Goal: Transaction & Acquisition: Purchase product/service

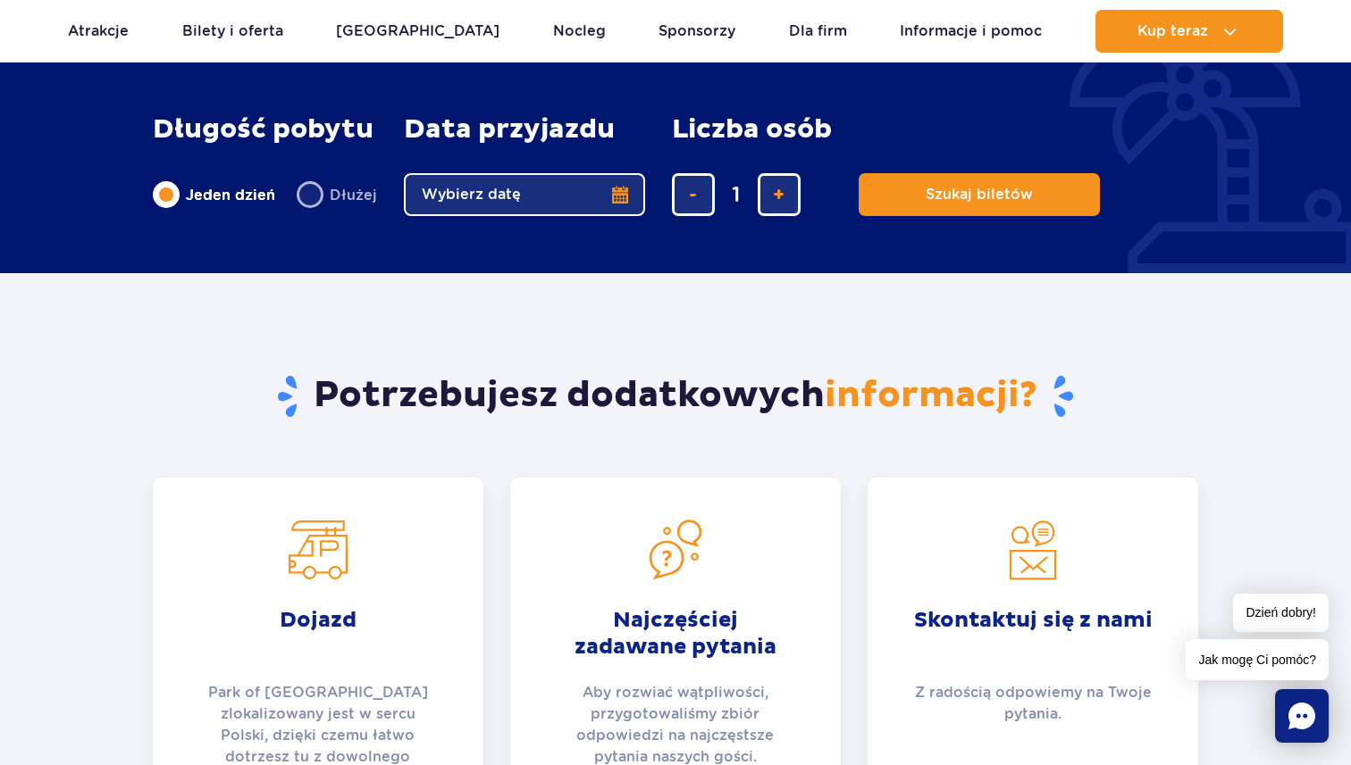
scroll to position [2905, 0]
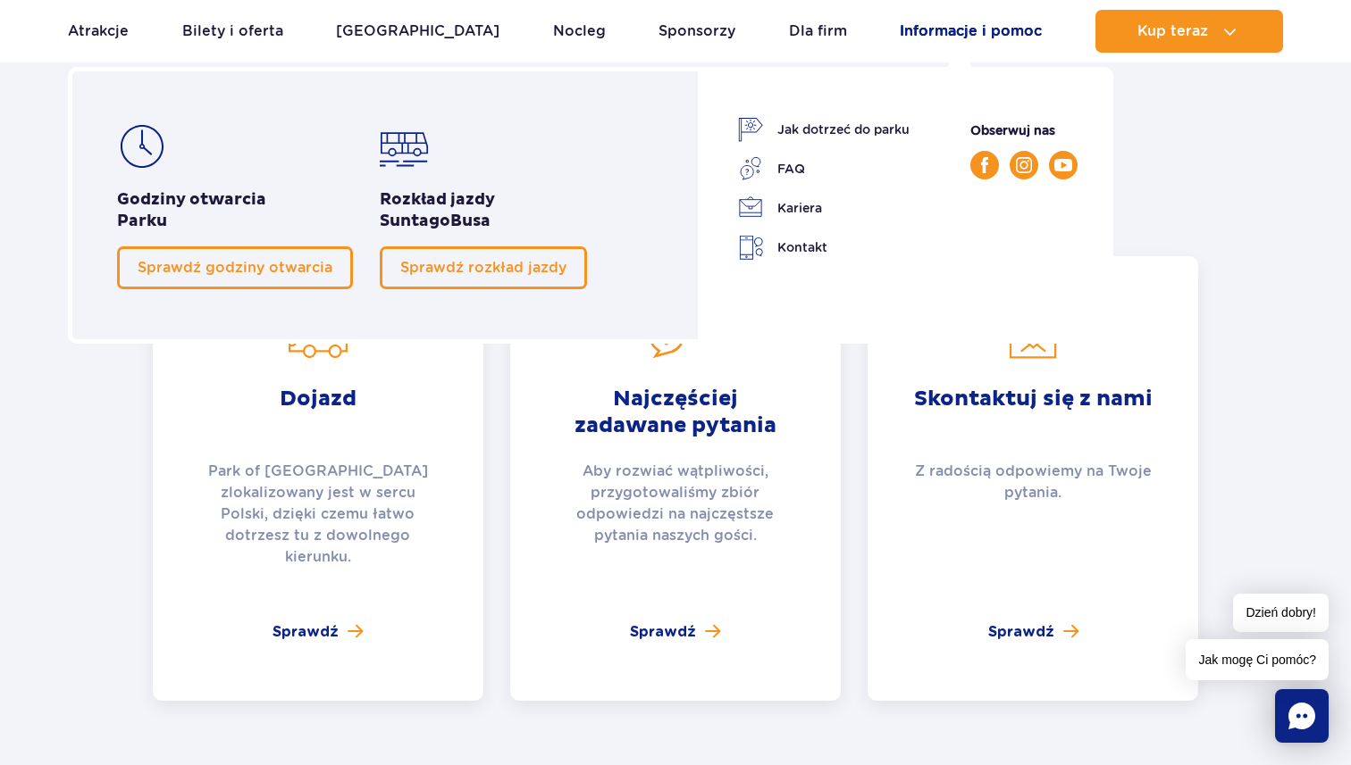
click at [980, 21] on link "Informacje i pomoc" at bounding box center [970, 31] width 142 height 43
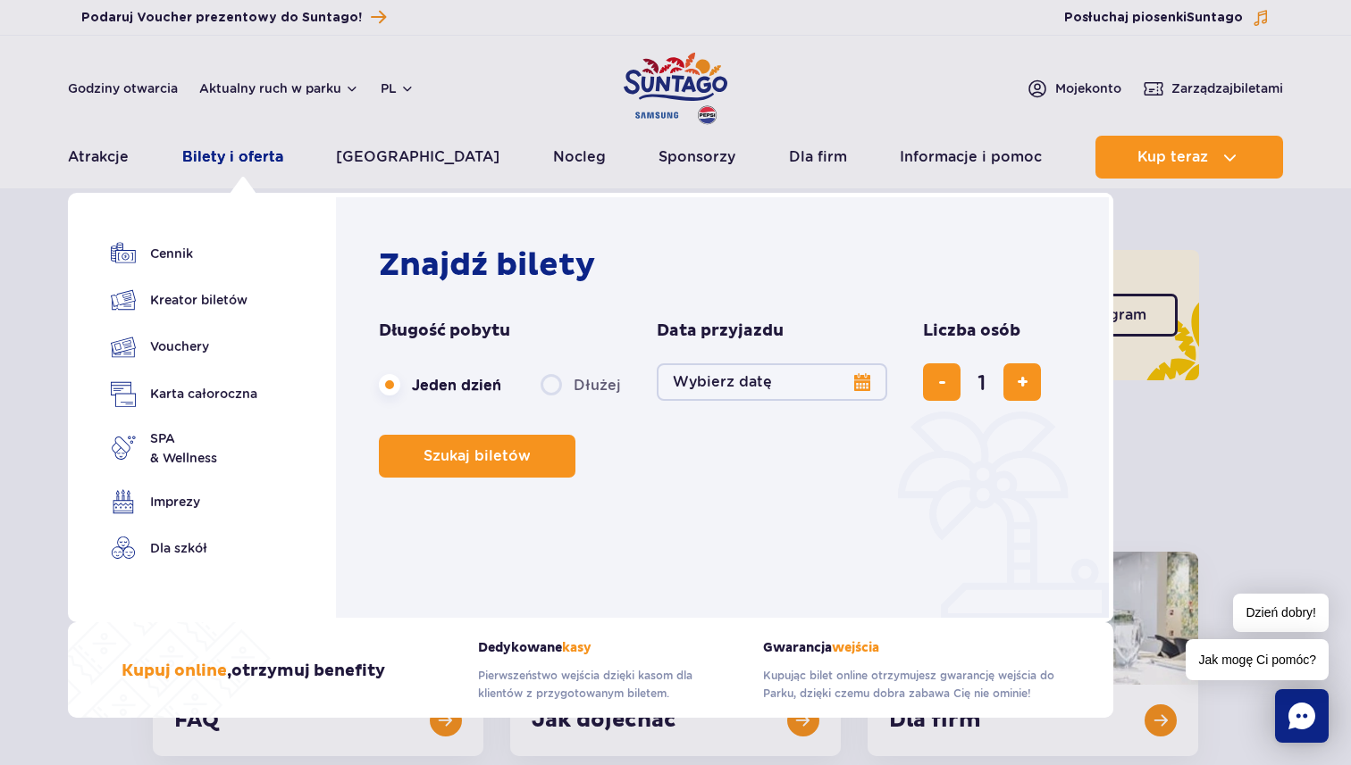
click at [263, 156] on link "Bilety i oferta" at bounding box center [232, 157] width 101 height 43
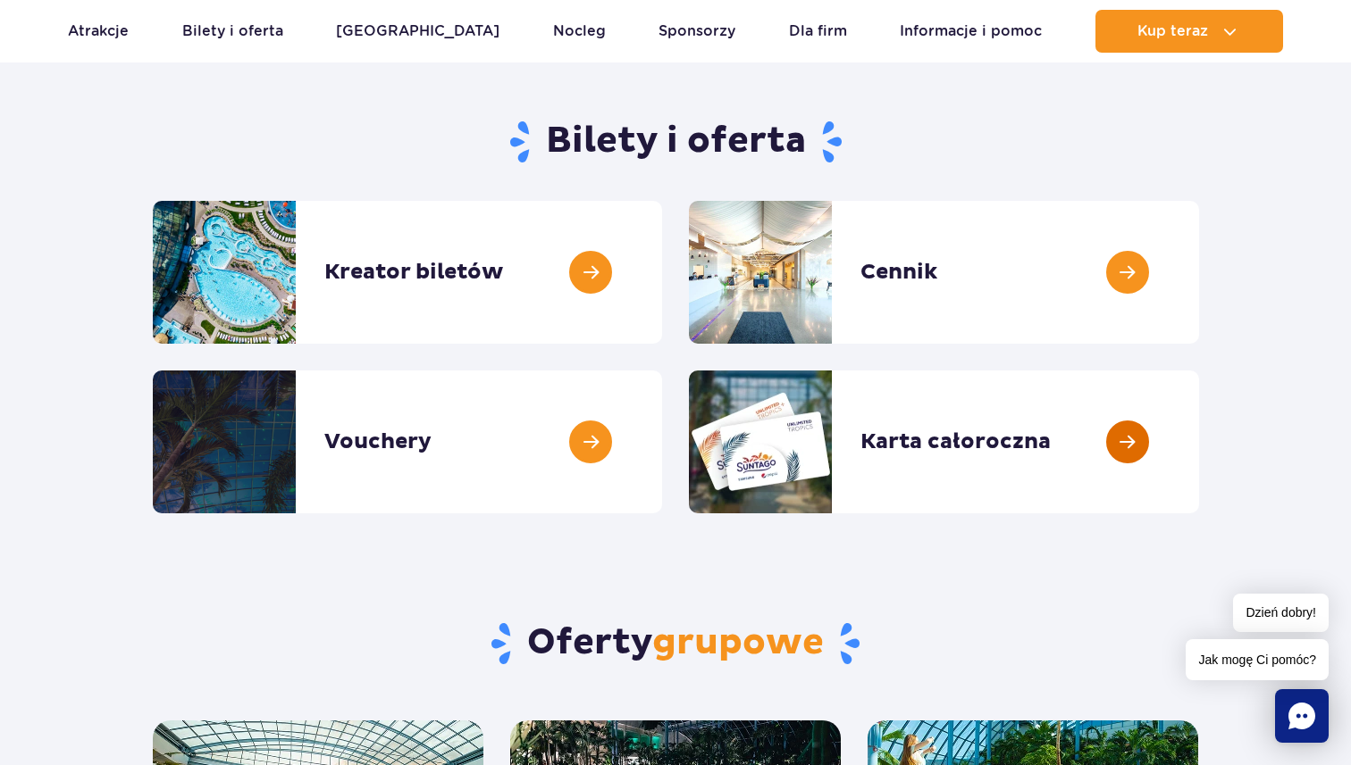
scroll to position [139, 0]
click at [1199, 499] on link at bounding box center [1199, 441] width 0 height 143
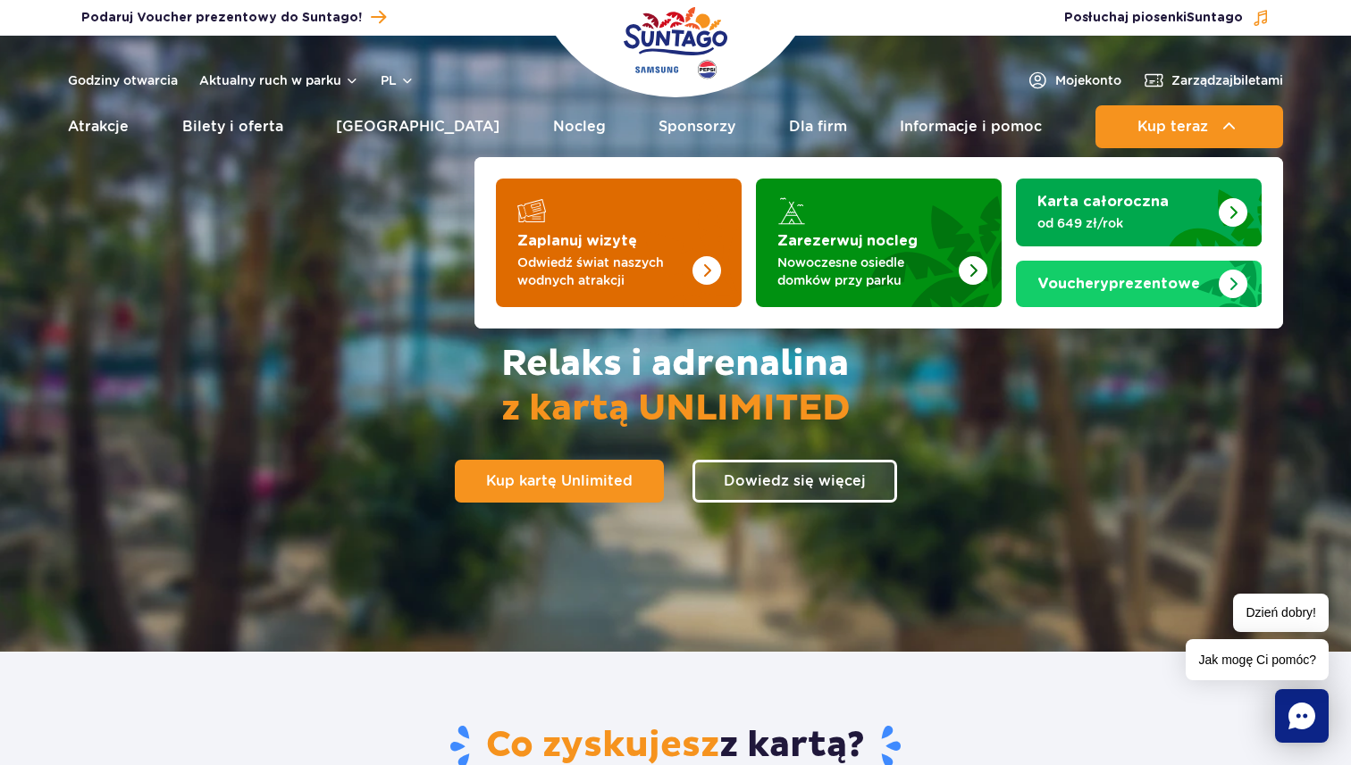
click at [677, 232] on img "Zaplanuj wizytę" at bounding box center [670, 237] width 142 height 139
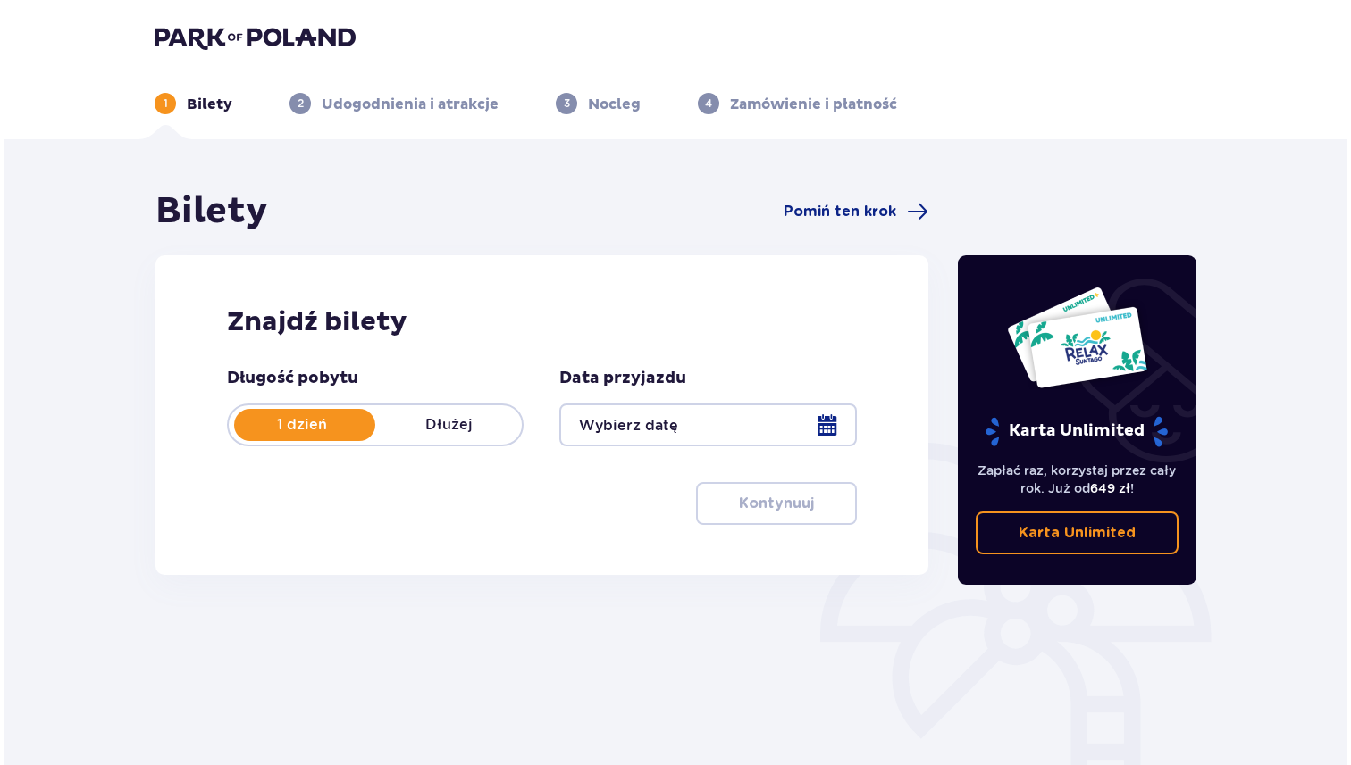
scroll to position [145, 0]
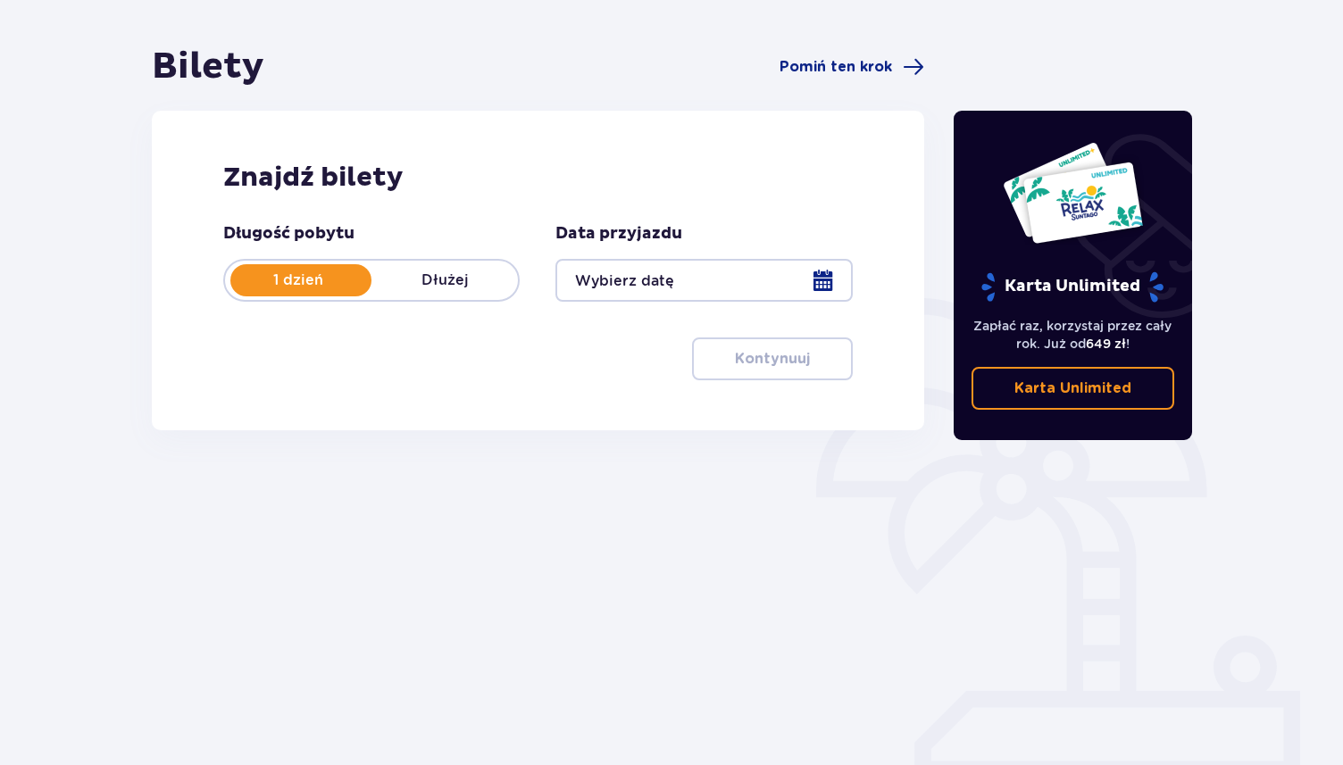
click at [826, 274] on div at bounding box center [704, 280] width 297 height 43
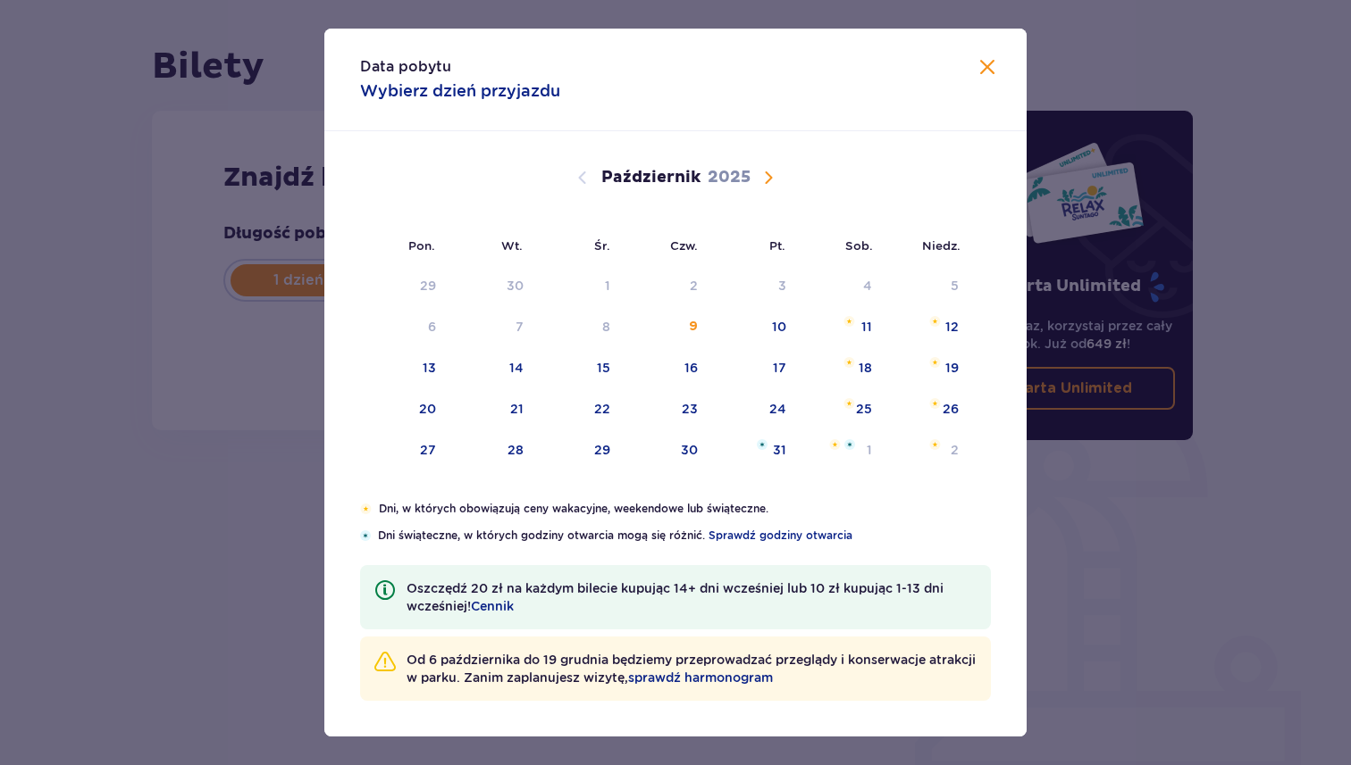
click at [773, 181] on span "Następny miesiąc" at bounding box center [767, 177] width 21 height 21
click at [801, 530] on span "Sprawdź godziny otwarcia" at bounding box center [780, 536] width 144 height 16
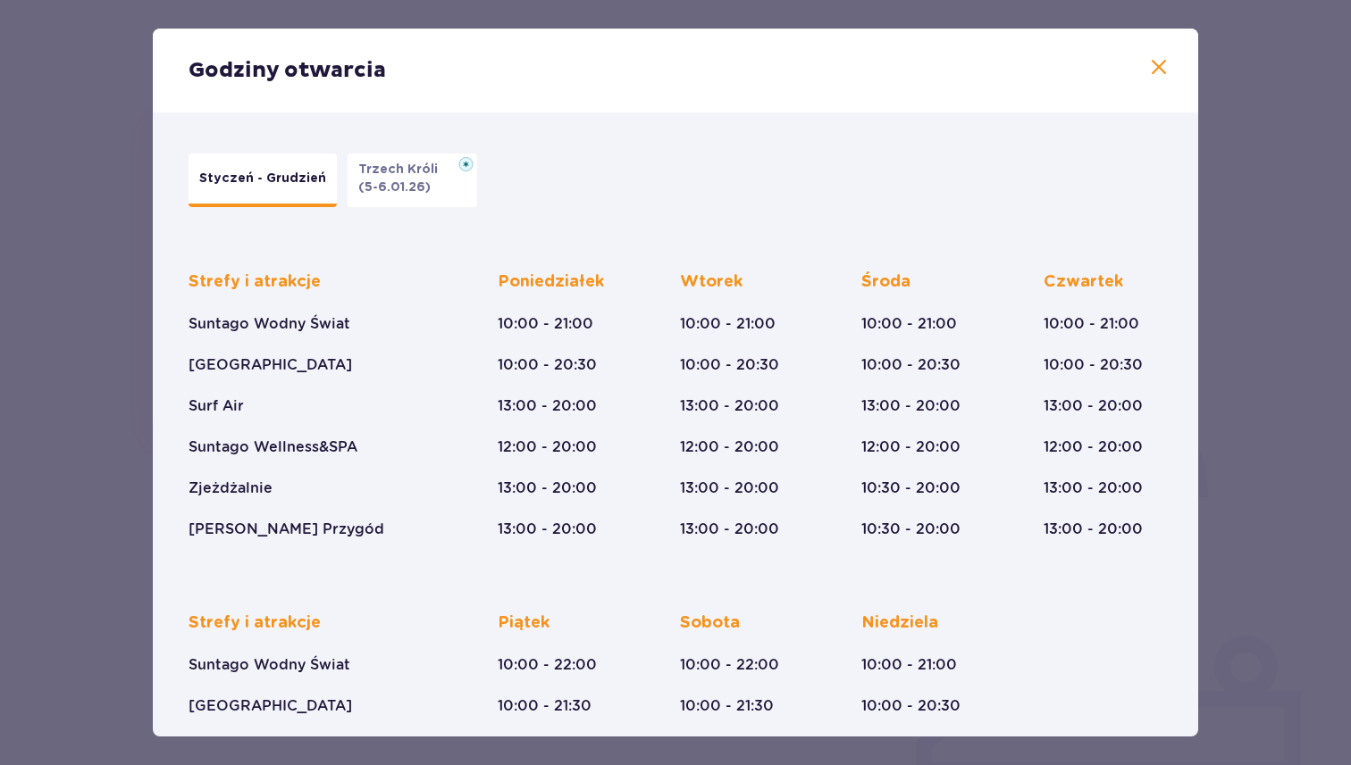
click at [369, 180] on p "(5-6.01.26)" at bounding box center [394, 188] width 72 height 18
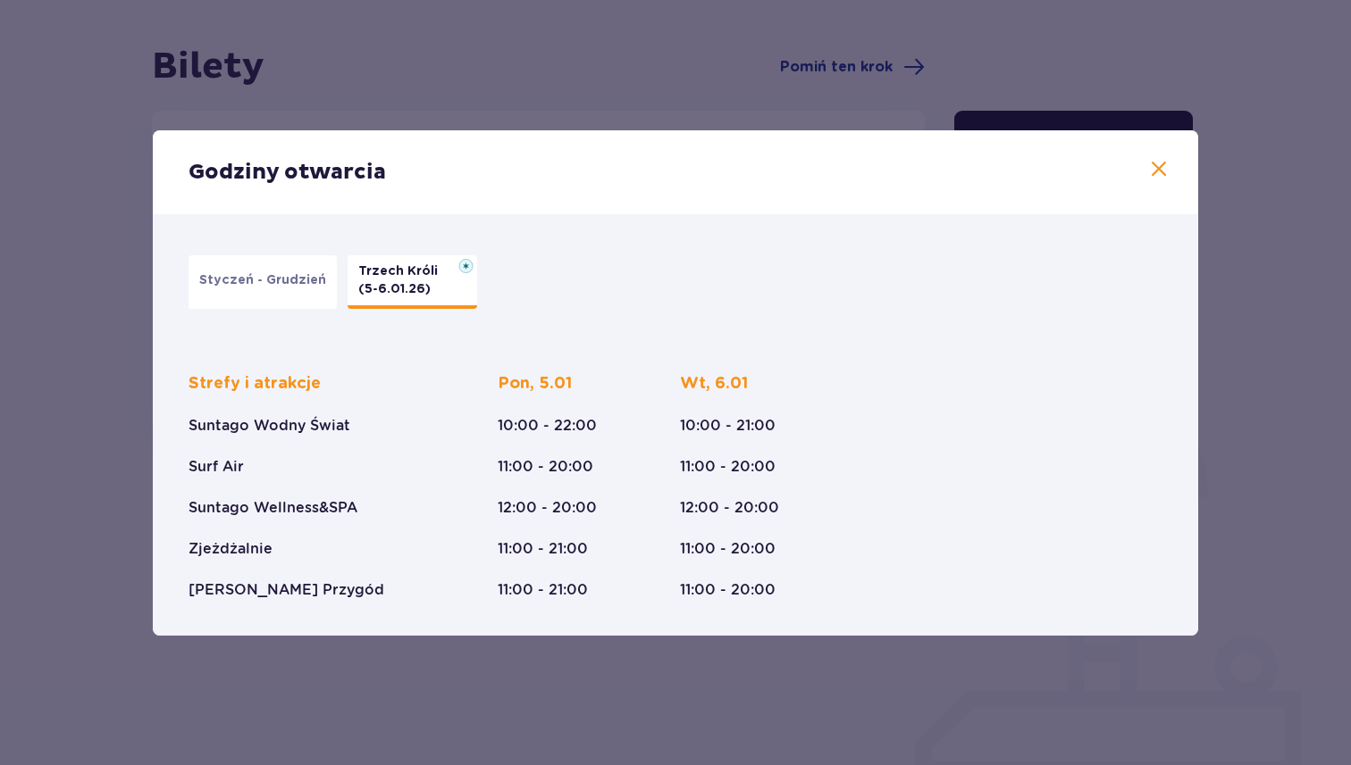
click at [247, 281] on p "Styczeń - Grudzień" at bounding box center [262, 281] width 127 height 18
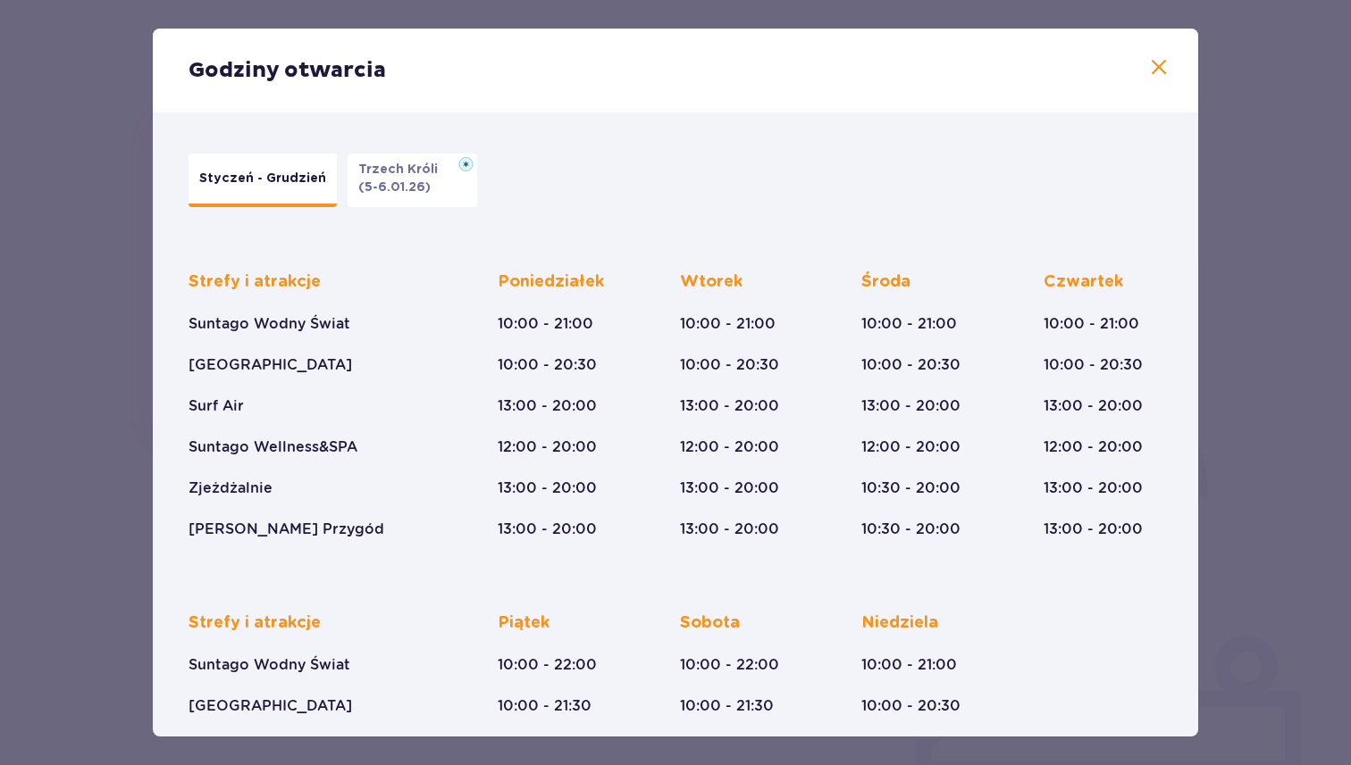
click at [376, 189] on p "(5-6.01.26)" at bounding box center [394, 188] width 72 height 18
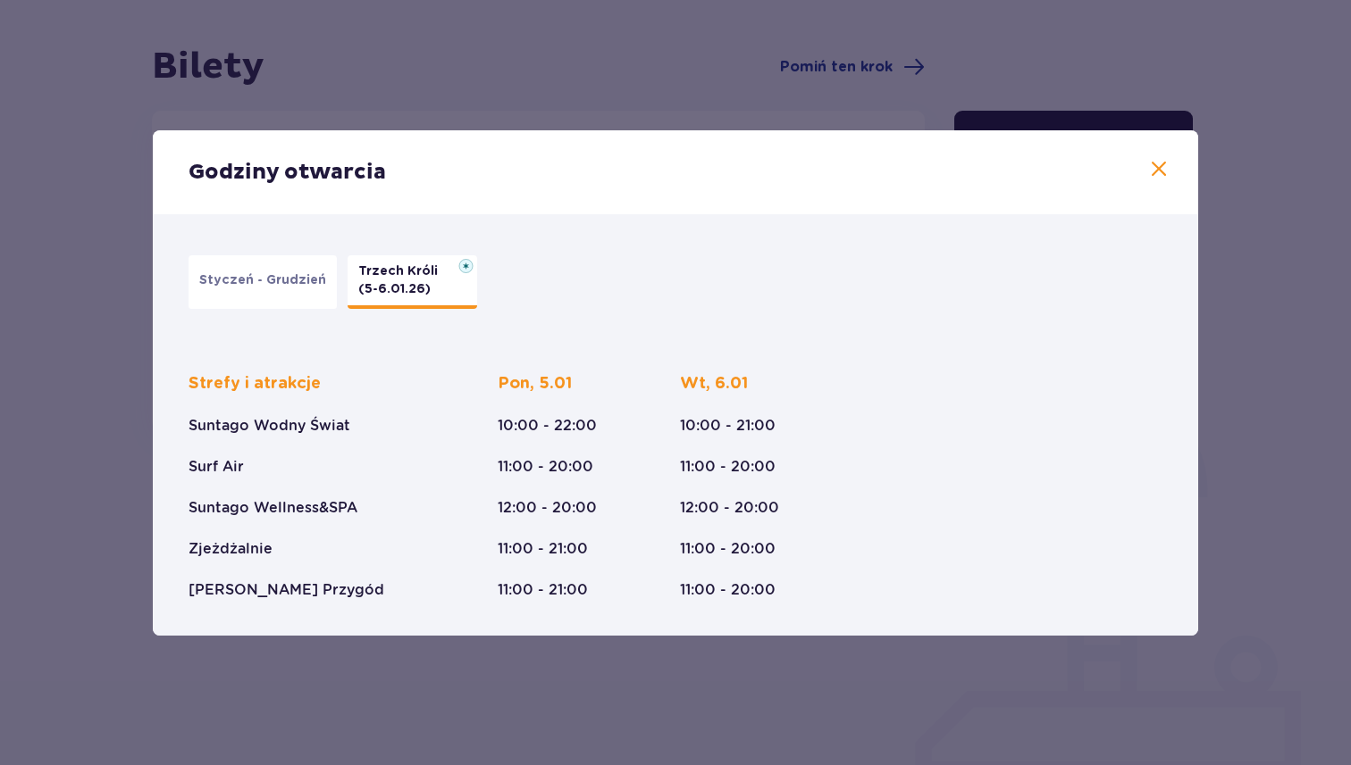
click at [282, 247] on div "Styczeń - Grudzień Trzech Króli (5-6.01.26)" at bounding box center [667, 282] width 974 height 71
click at [264, 268] on button "Styczeń - Grudzień" at bounding box center [262, 282] width 148 height 54
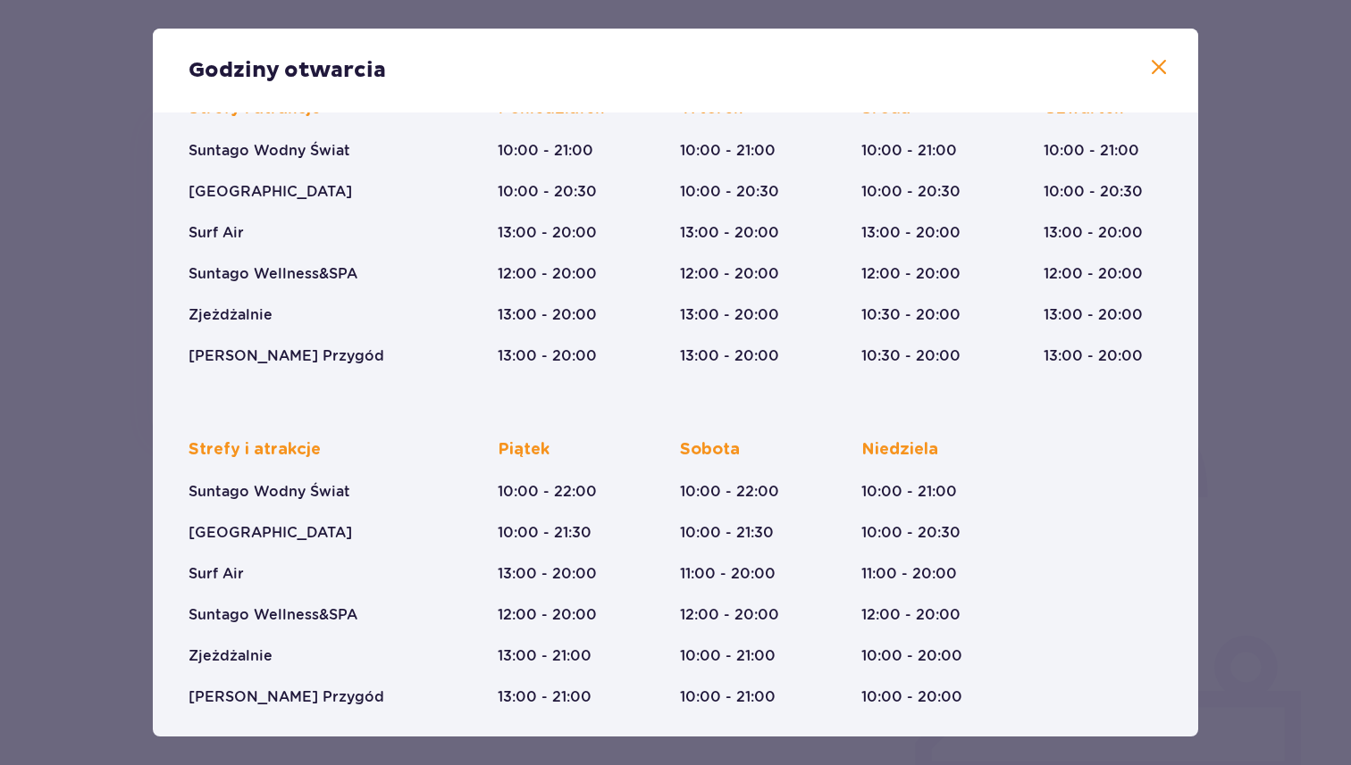
scroll to position [180, 0]
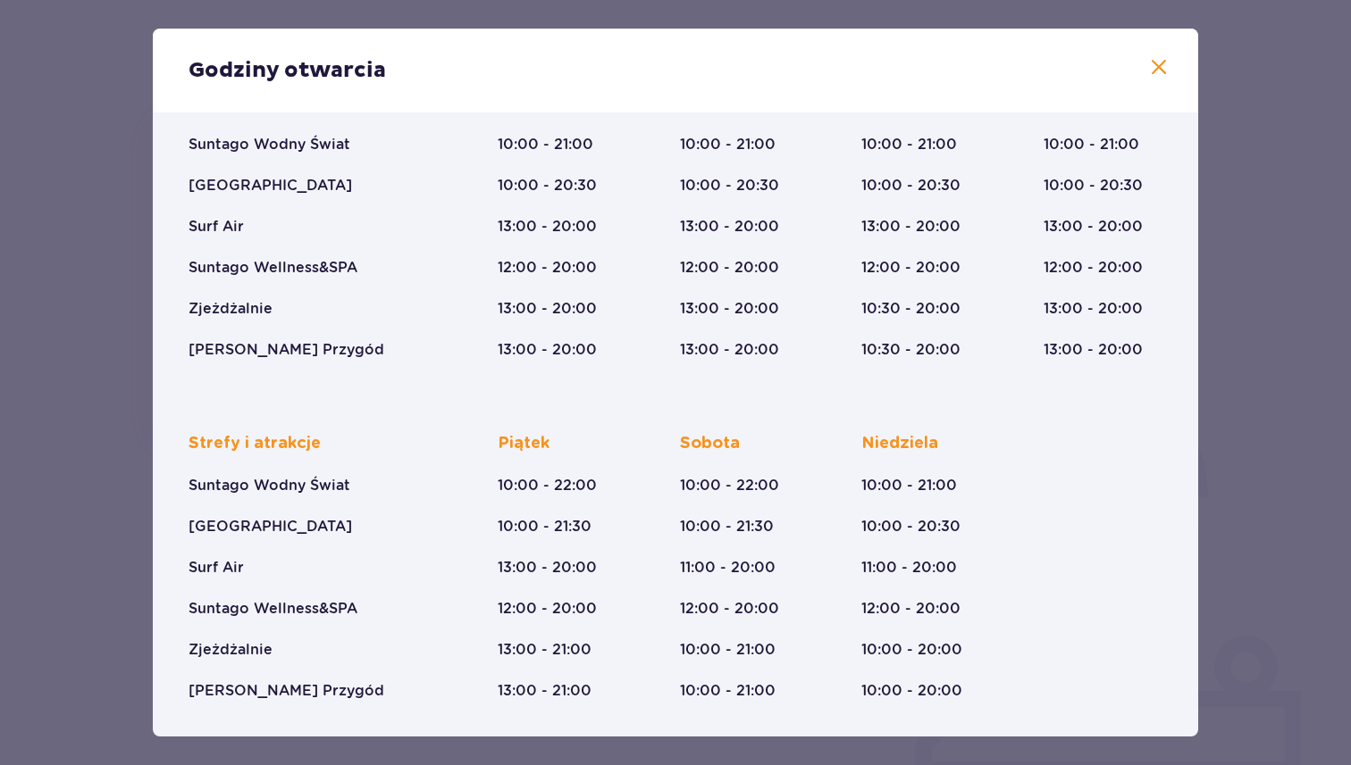
click at [1148, 83] on div "Godziny otwarcia" at bounding box center [675, 71] width 1045 height 84
click at [1148, 76] on span at bounding box center [1158, 67] width 21 height 21
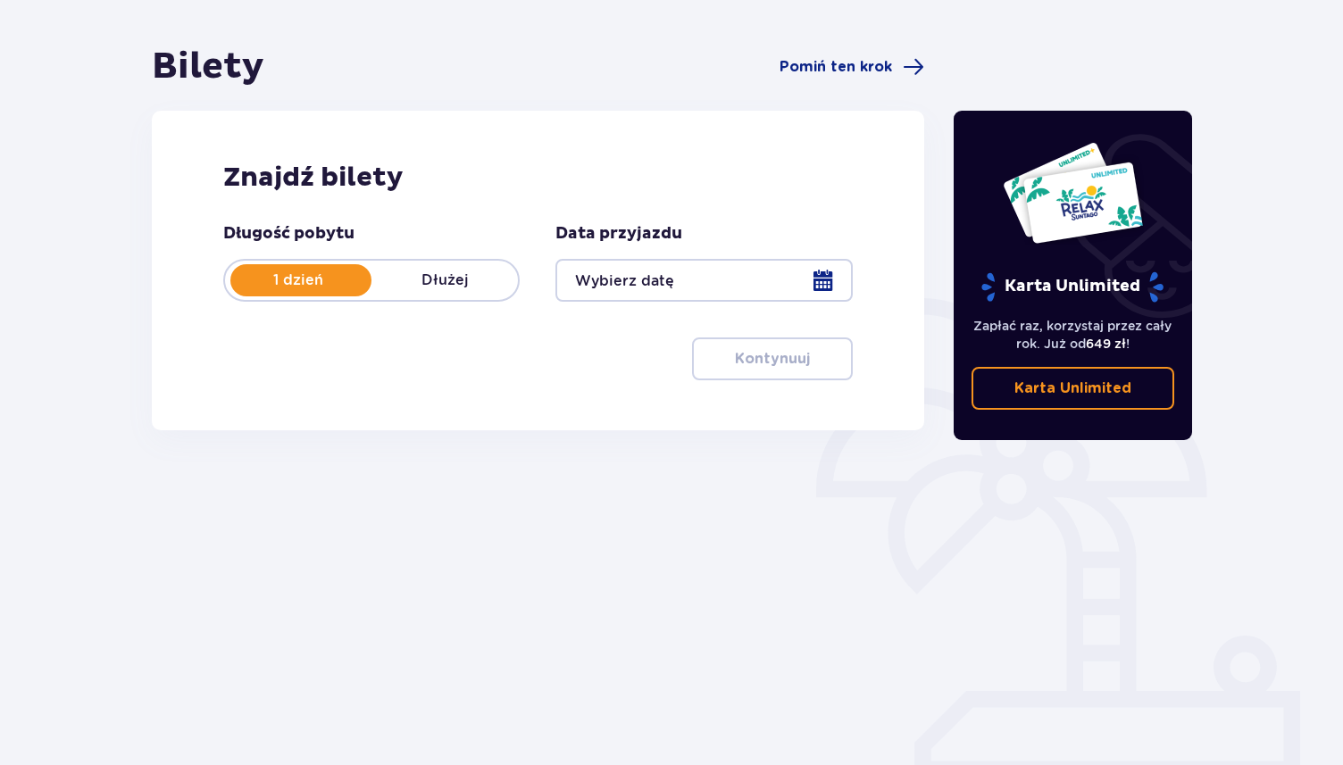
click at [638, 297] on div at bounding box center [704, 280] width 297 height 43
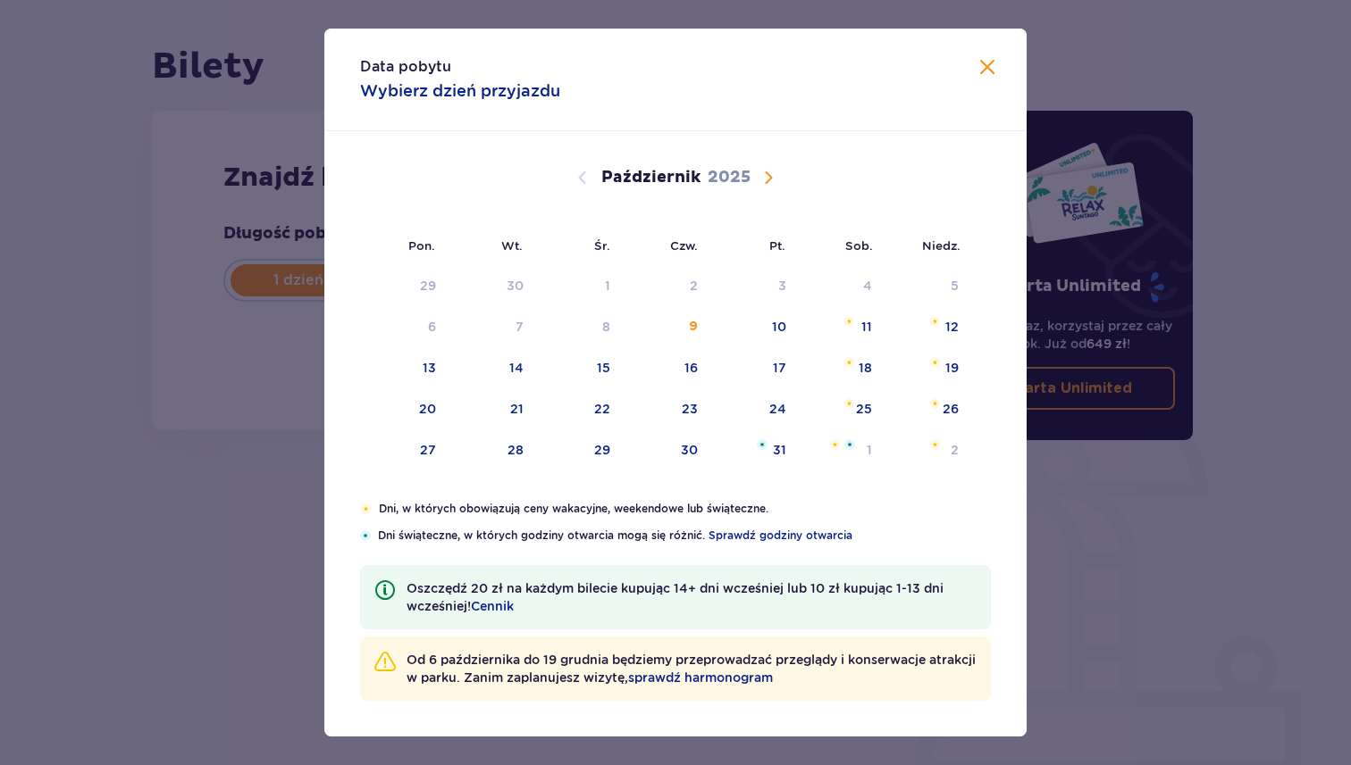
click at [766, 173] on span "Następny miesiąc" at bounding box center [767, 177] width 21 height 21
click at [773, 681] on span "sprawdź harmonogram" at bounding box center [700, 678] width 145 height 18
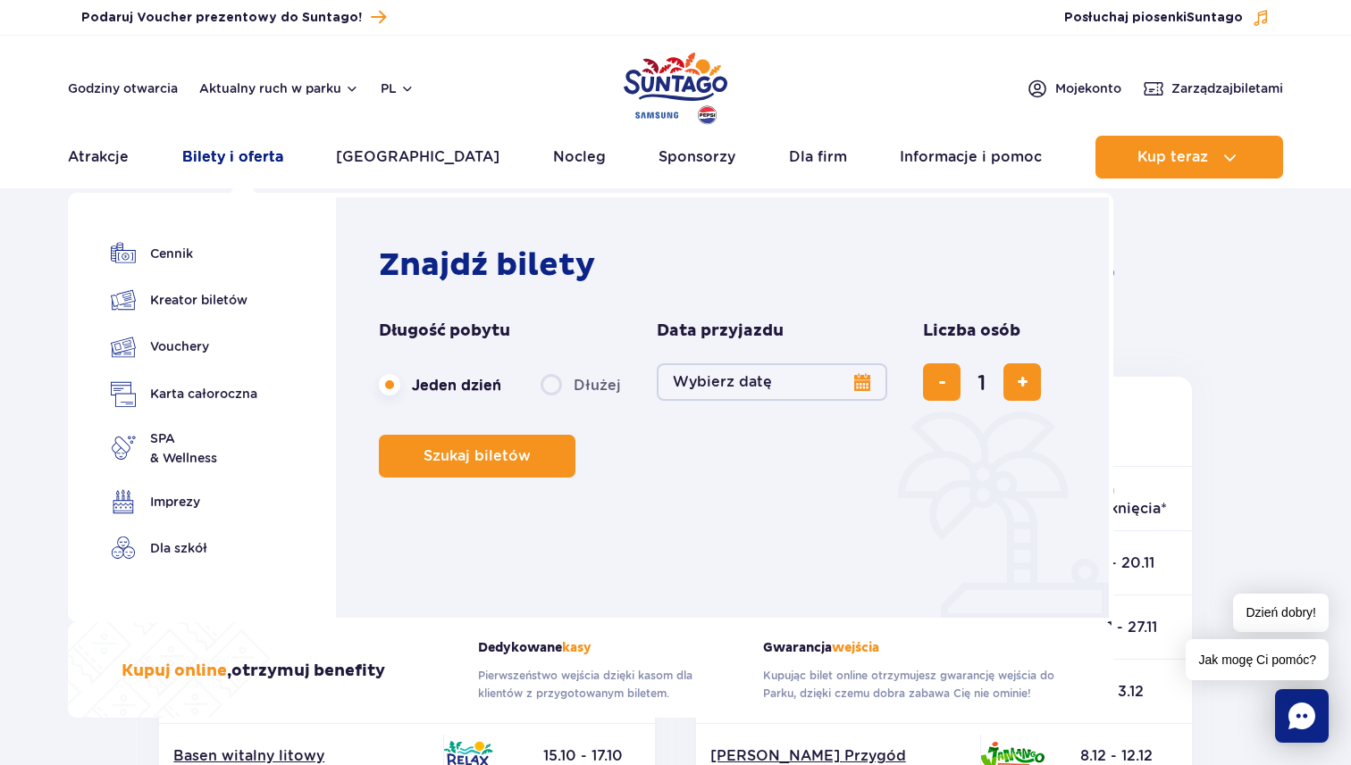
click at [272, 155] on link "Bilety i oferta" at bounding box center [232, 157] width 101 height 43
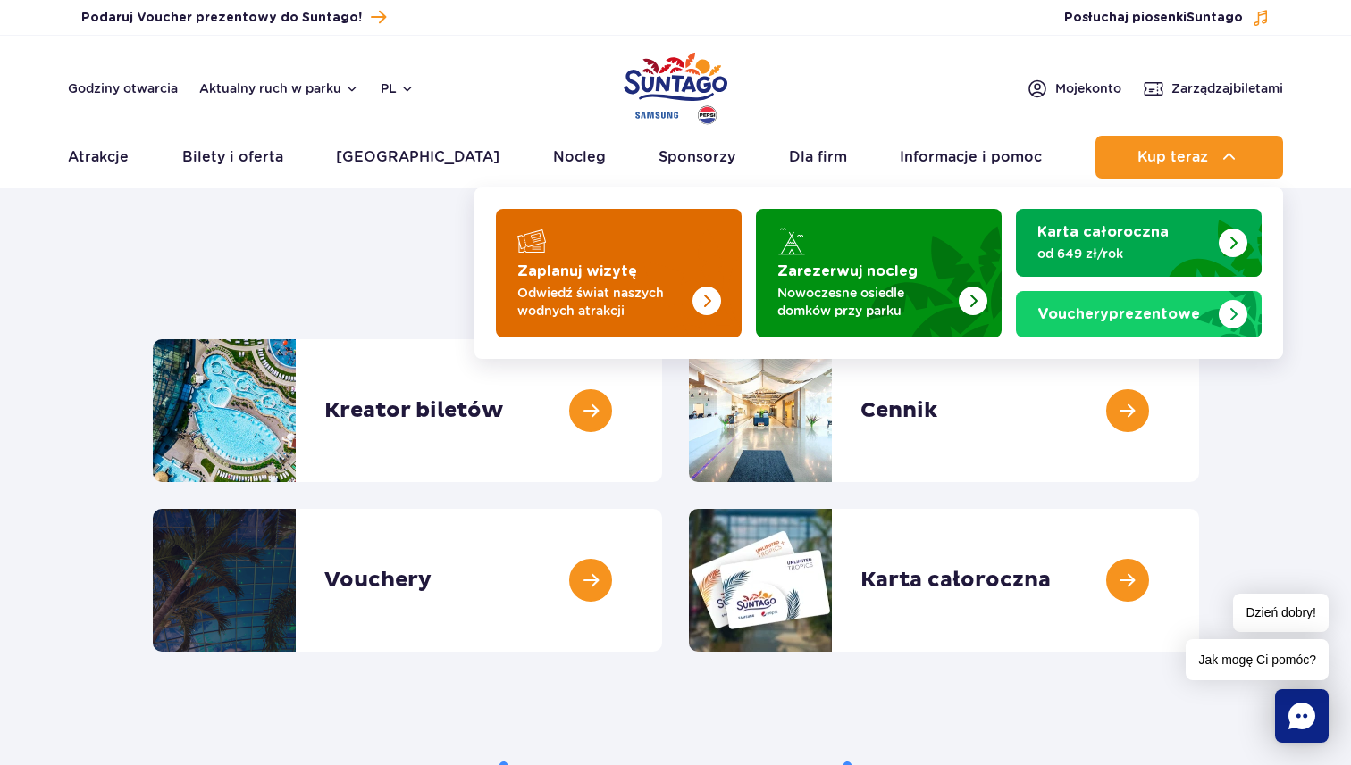
click at [667, 256] on img "Zaplanuj wizytę" at bounding box center [670, 267] width 142 height 139
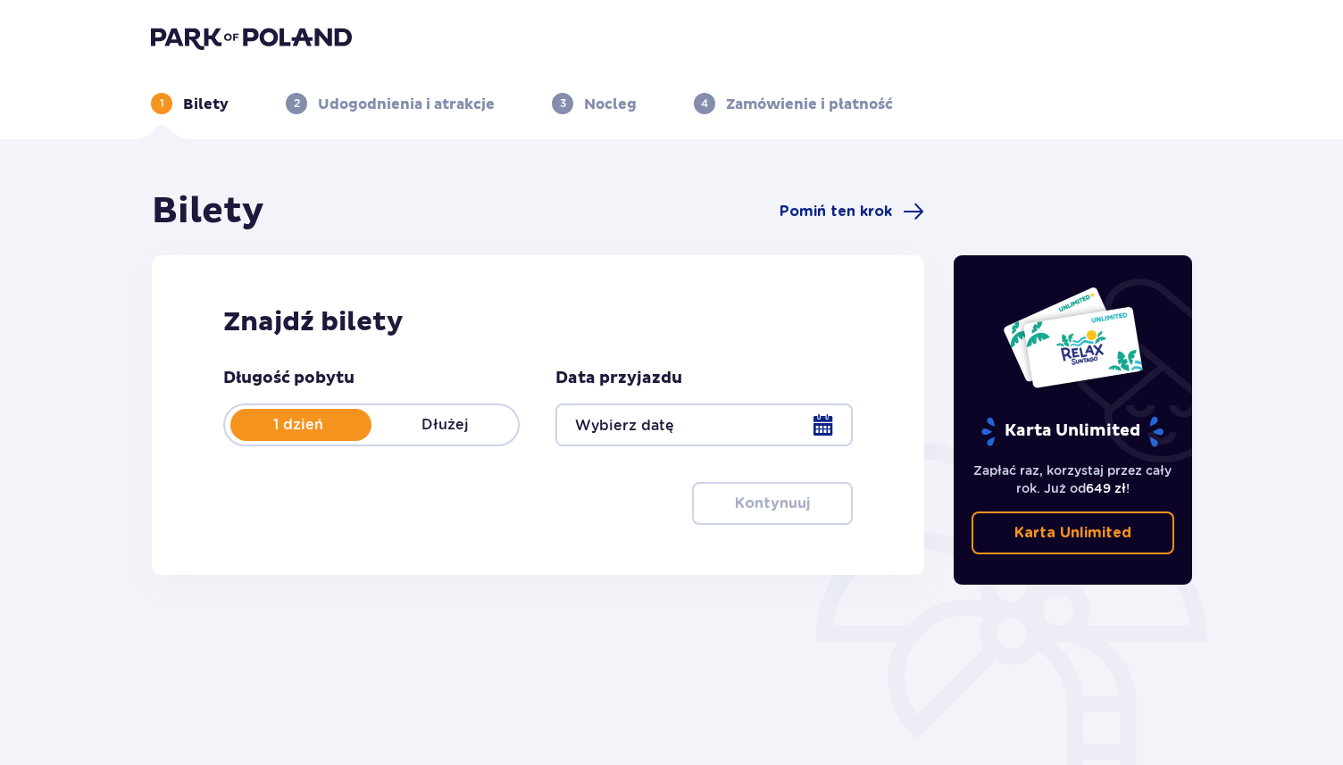
click at [791, 422] on div at bounding box center [704, 425] width 297 height 43
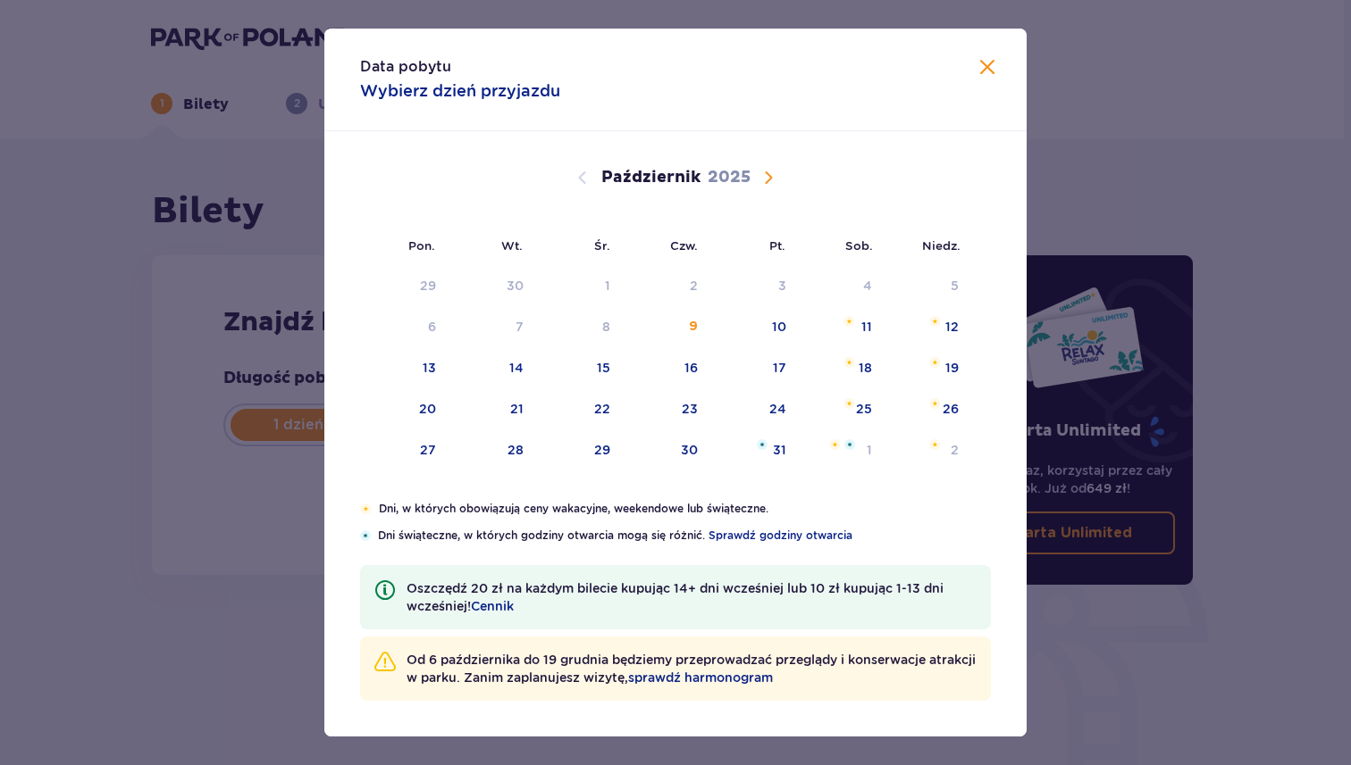
click at [768, 182] on span "Następny miesiąc" at bounding box center [767, 177] width 21 height 21
click at [852, 285] on div "1" at bounding box center [839, 286] width 87 height 39
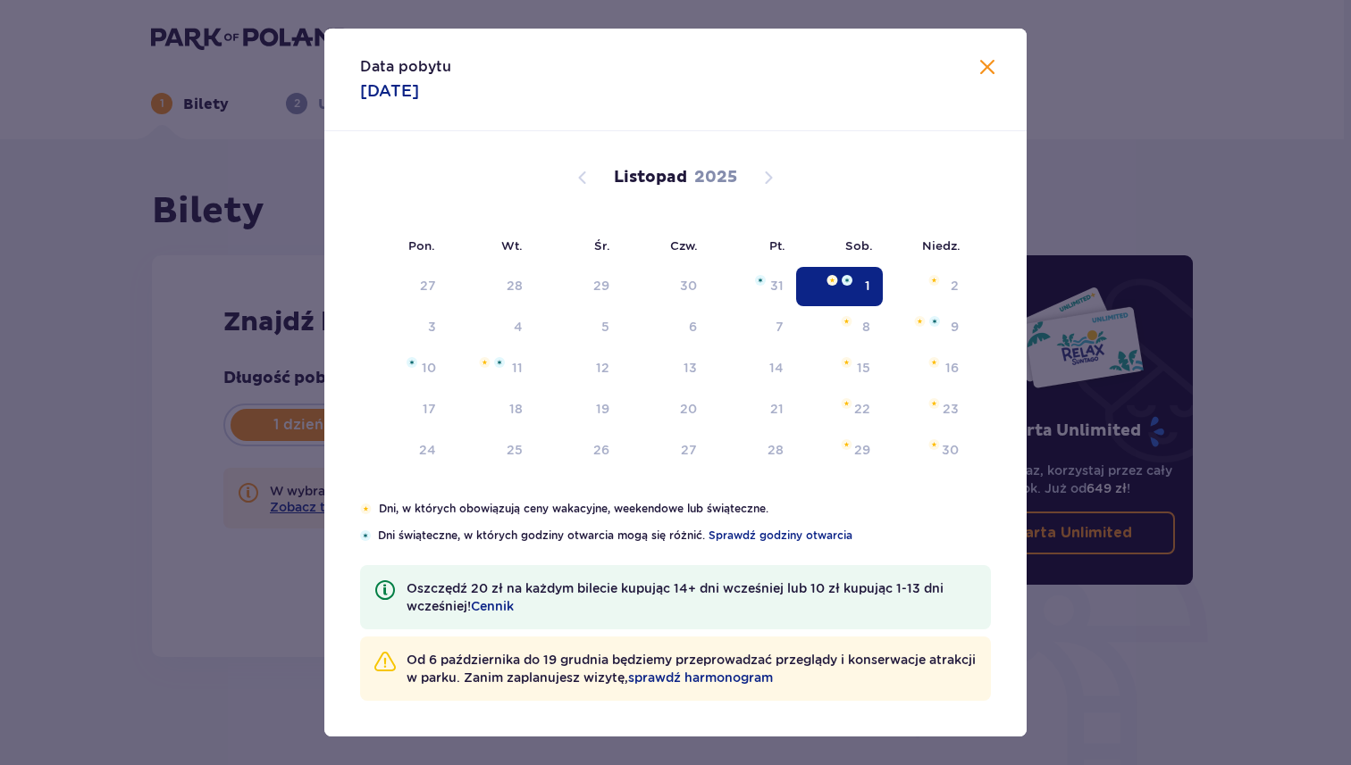
type input "[DATE]"
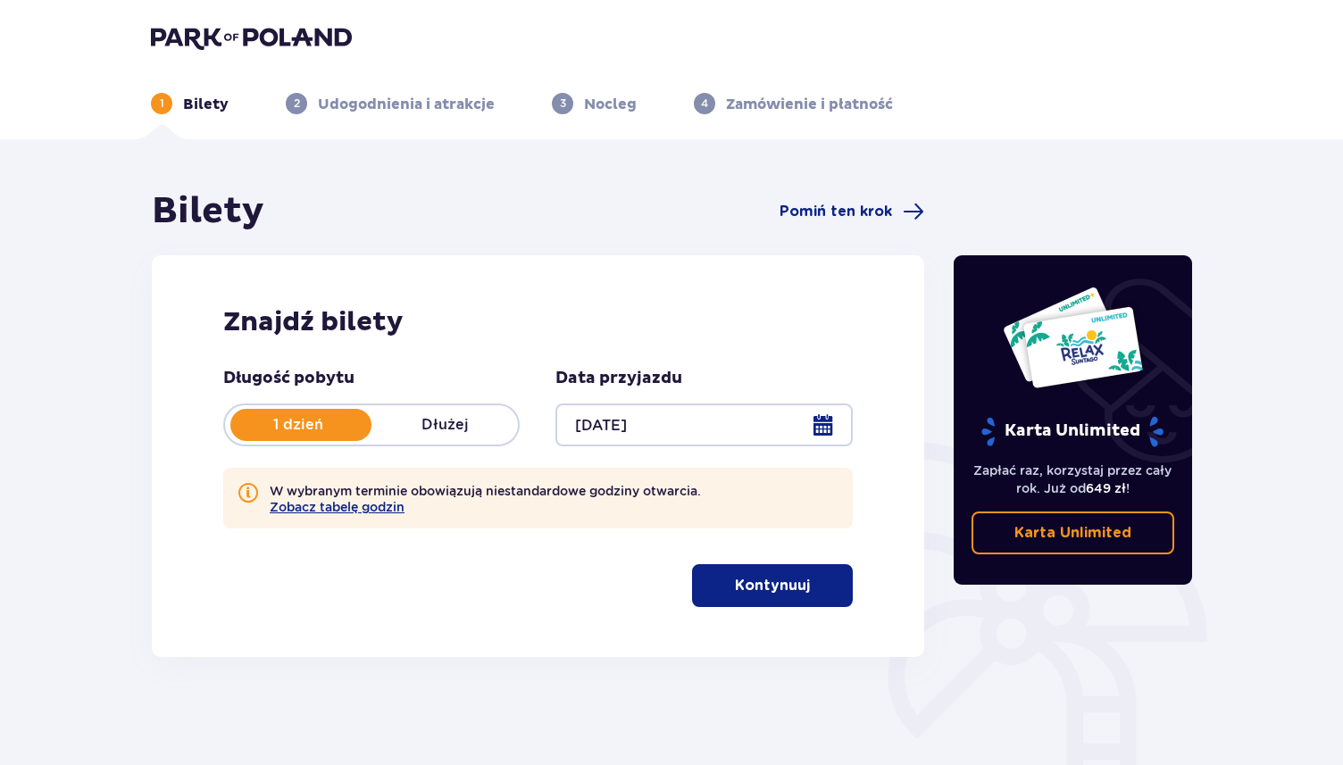
click at [740, 584] on p "Kontynuuj" at bounding box center [772, 586] width 75 height 20
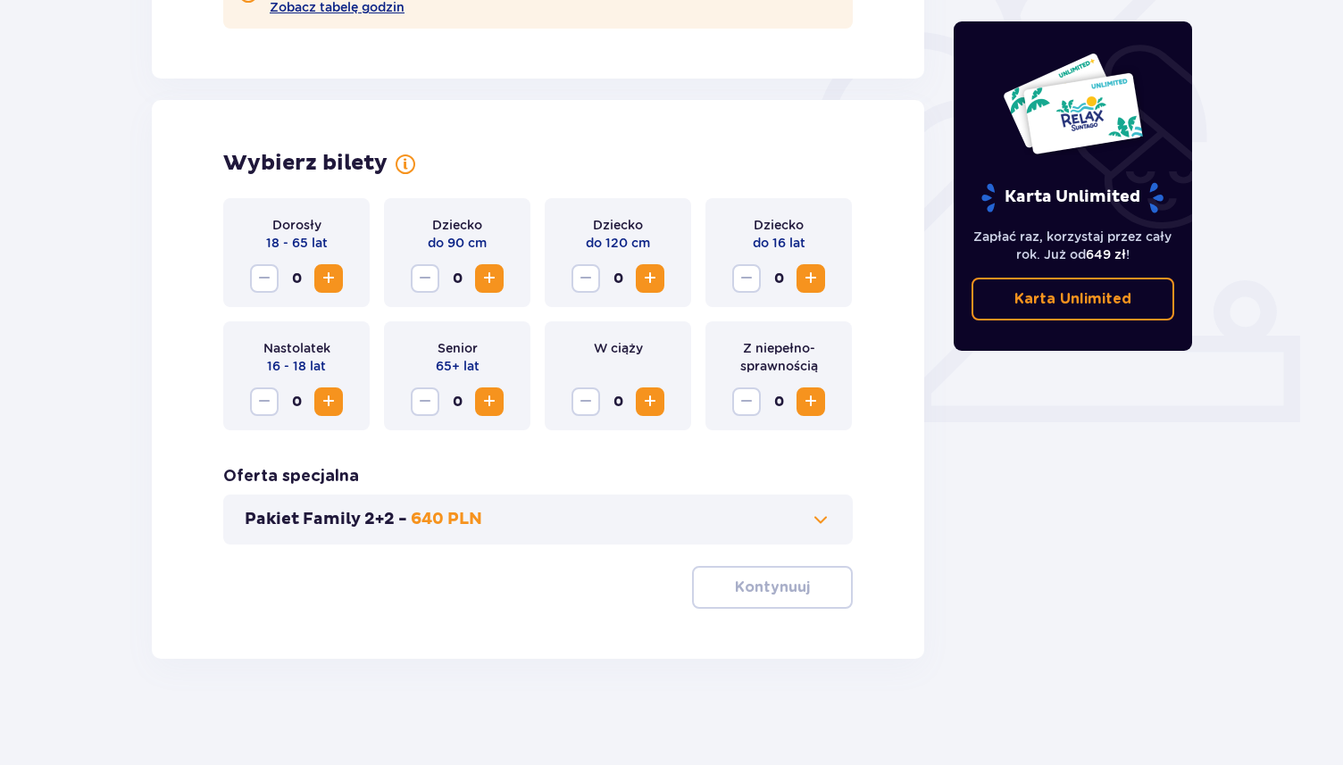
scroll to position [502, 0]
click at [339, 279] on button "Zwiększ" at bounding box center [328, 277] width 29 height 29
click at [646, 280] on span "Zwiększ" at bounding box center [650, 277] width 21 height 21
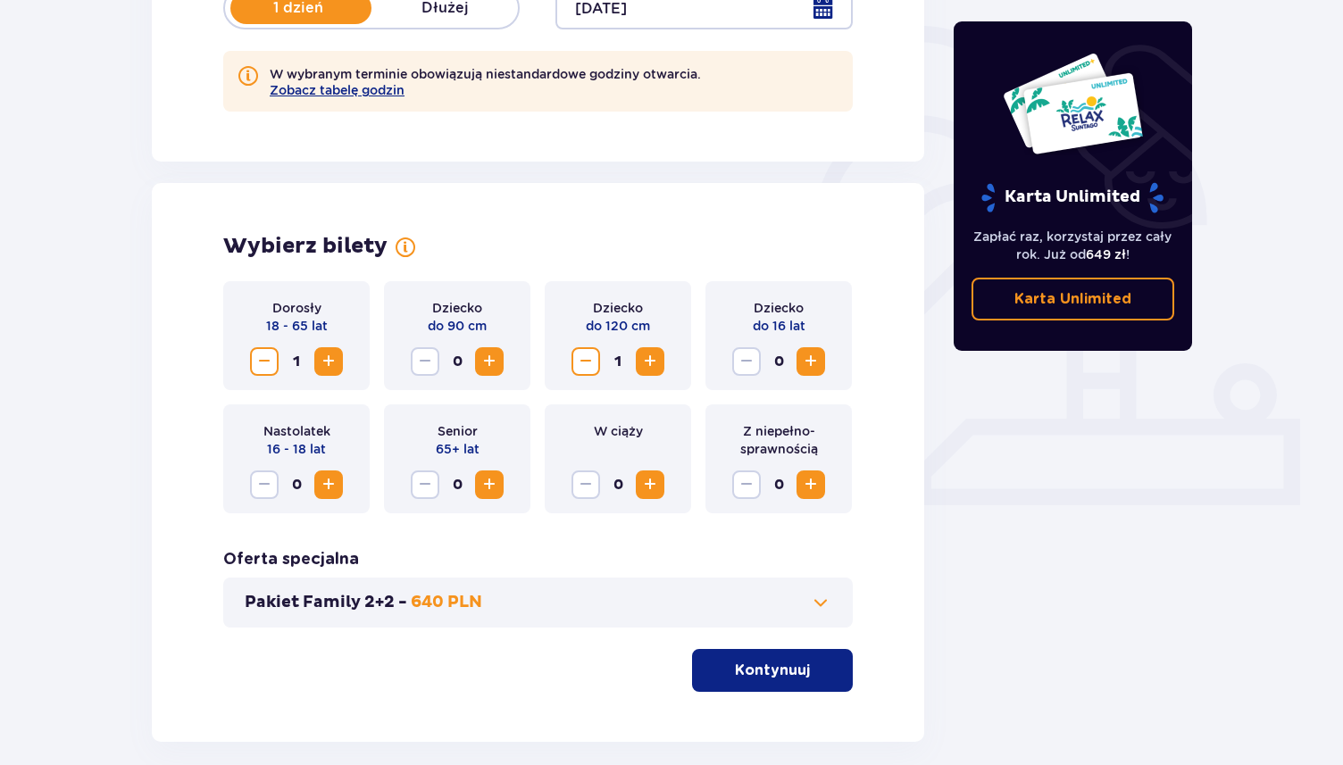
scroll to position [440, 0]
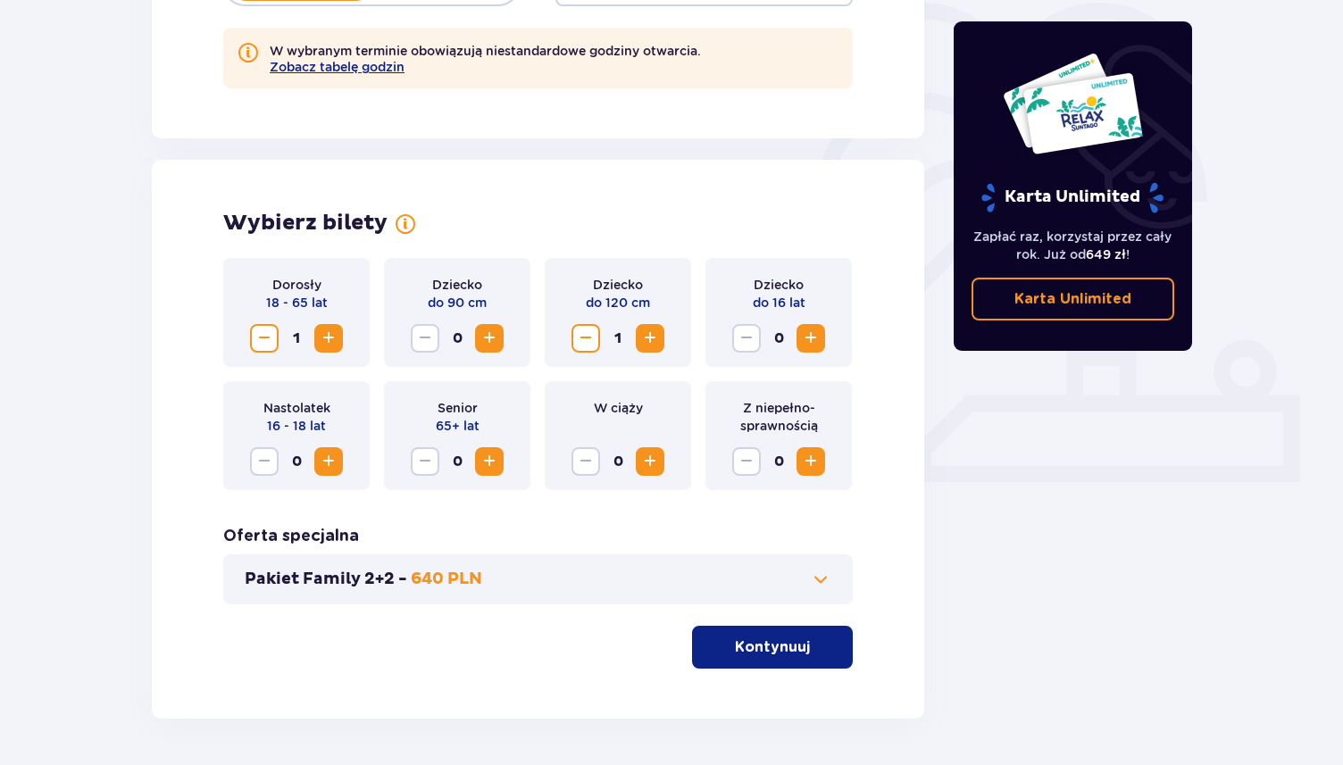
click at [780, 653] on p "Kontynuuj" at bounding box center [772, 648] width 75 height 20
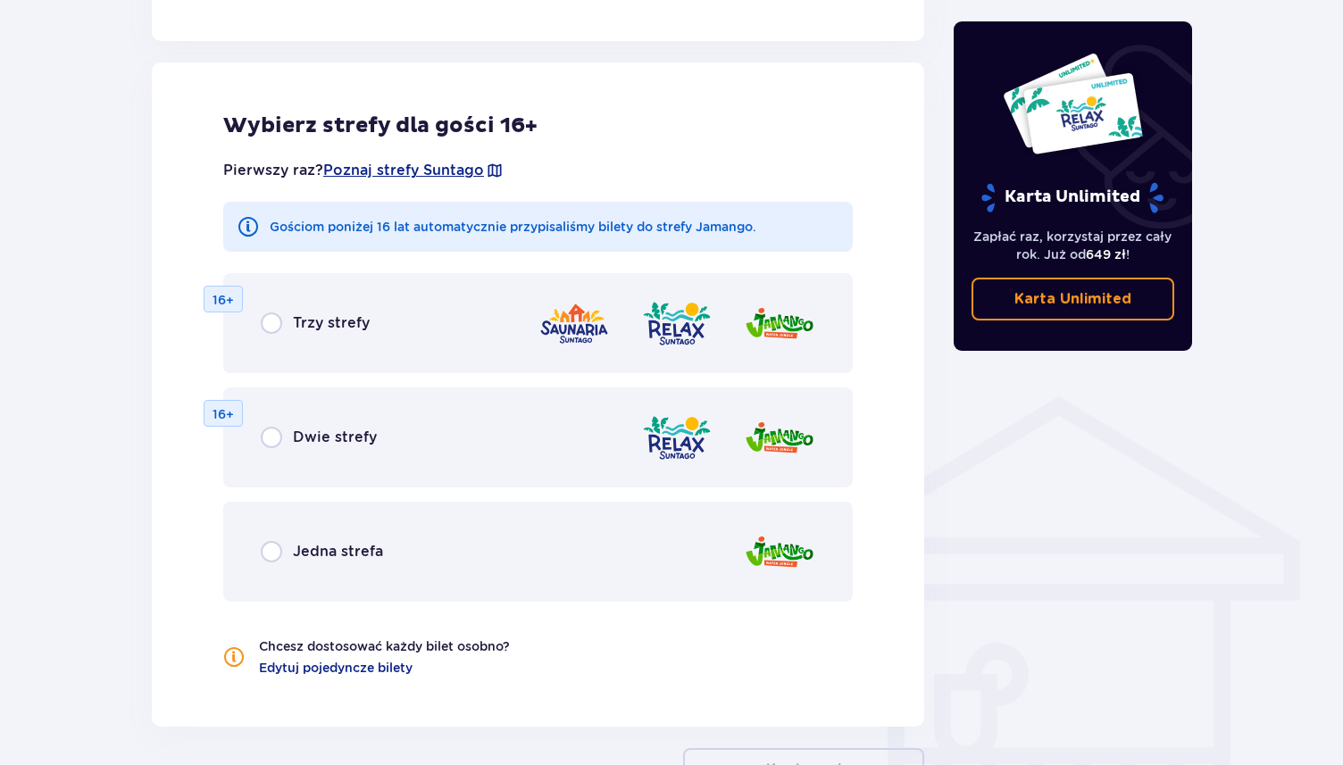
scroll to position [1075, 0]
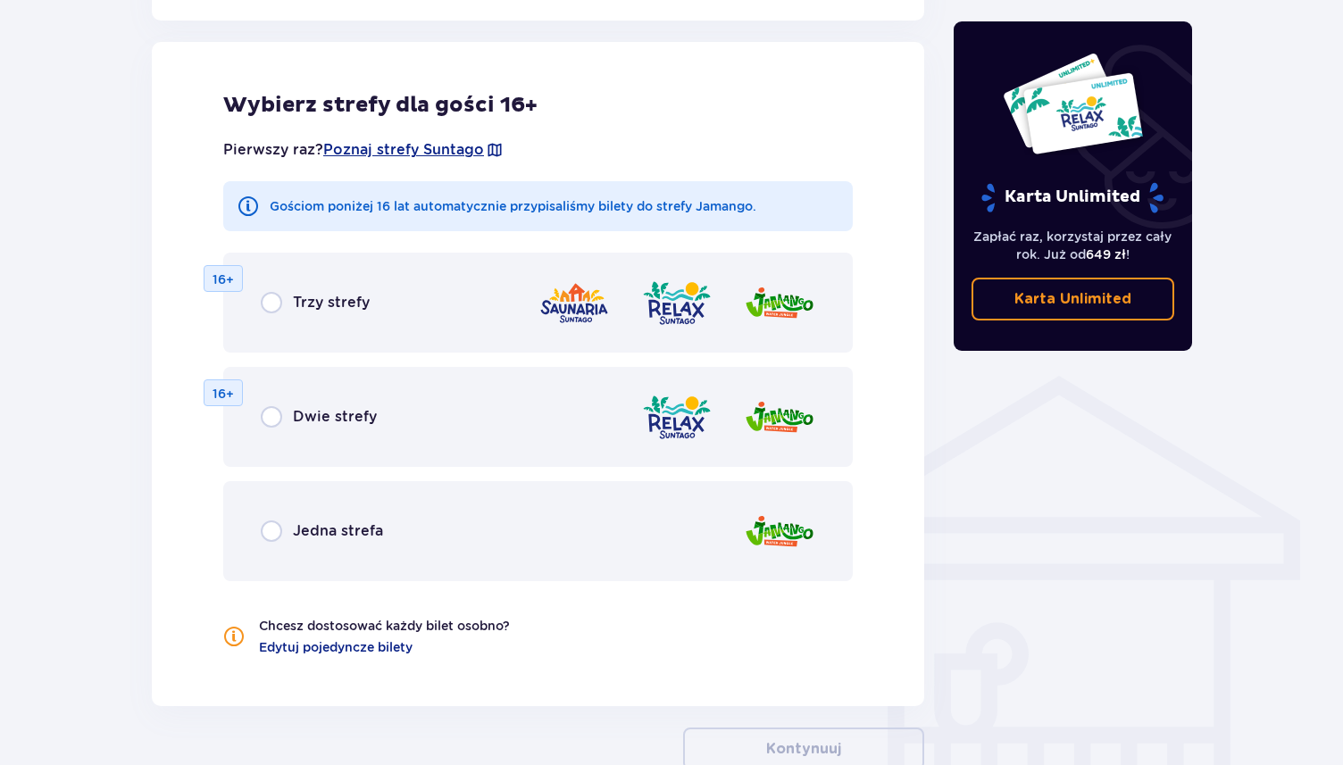
click at [377, 524] on span "Jedna strefa" at bounding box center [338, 532] width 90 height 20
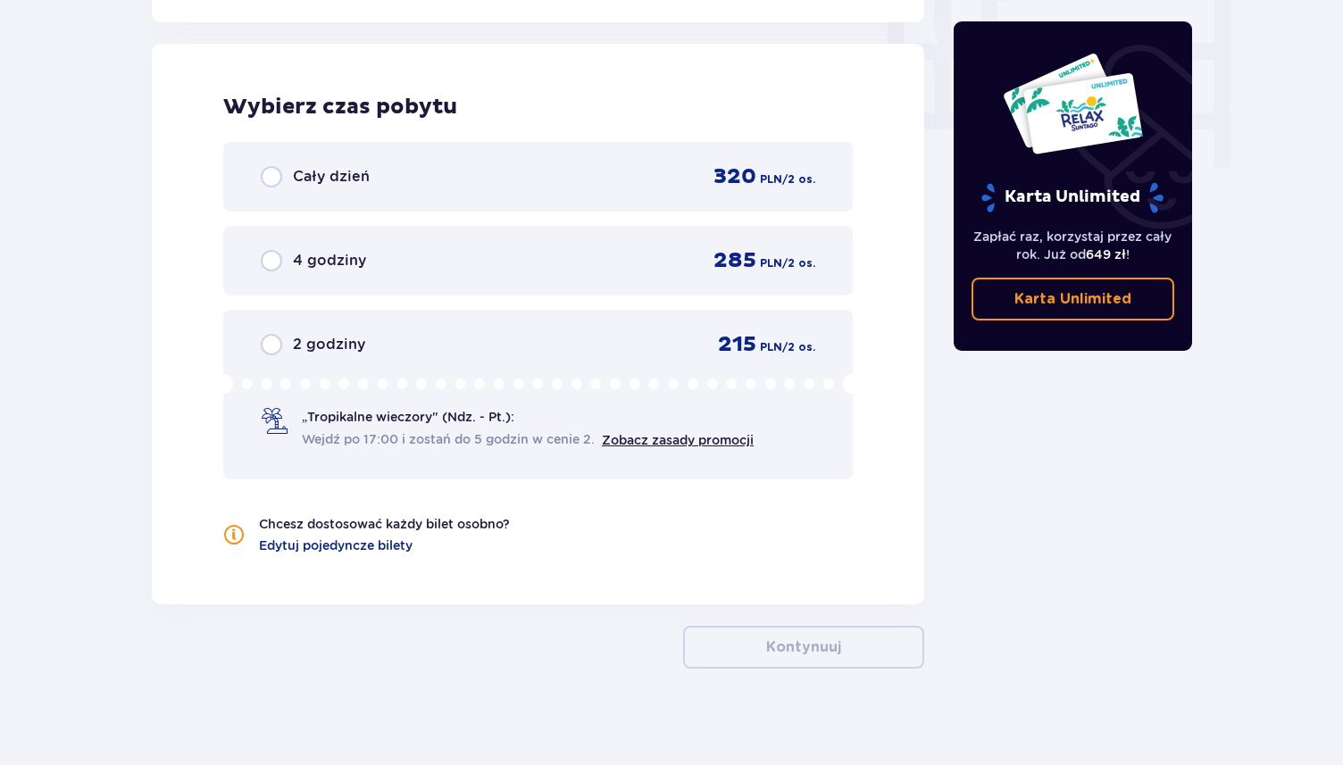
scroll to position [1760, 0]
click at [424, 257] on div "4 godziny 285 PLN / 2 os." at bounding box center [538, 259] width 555 height 27
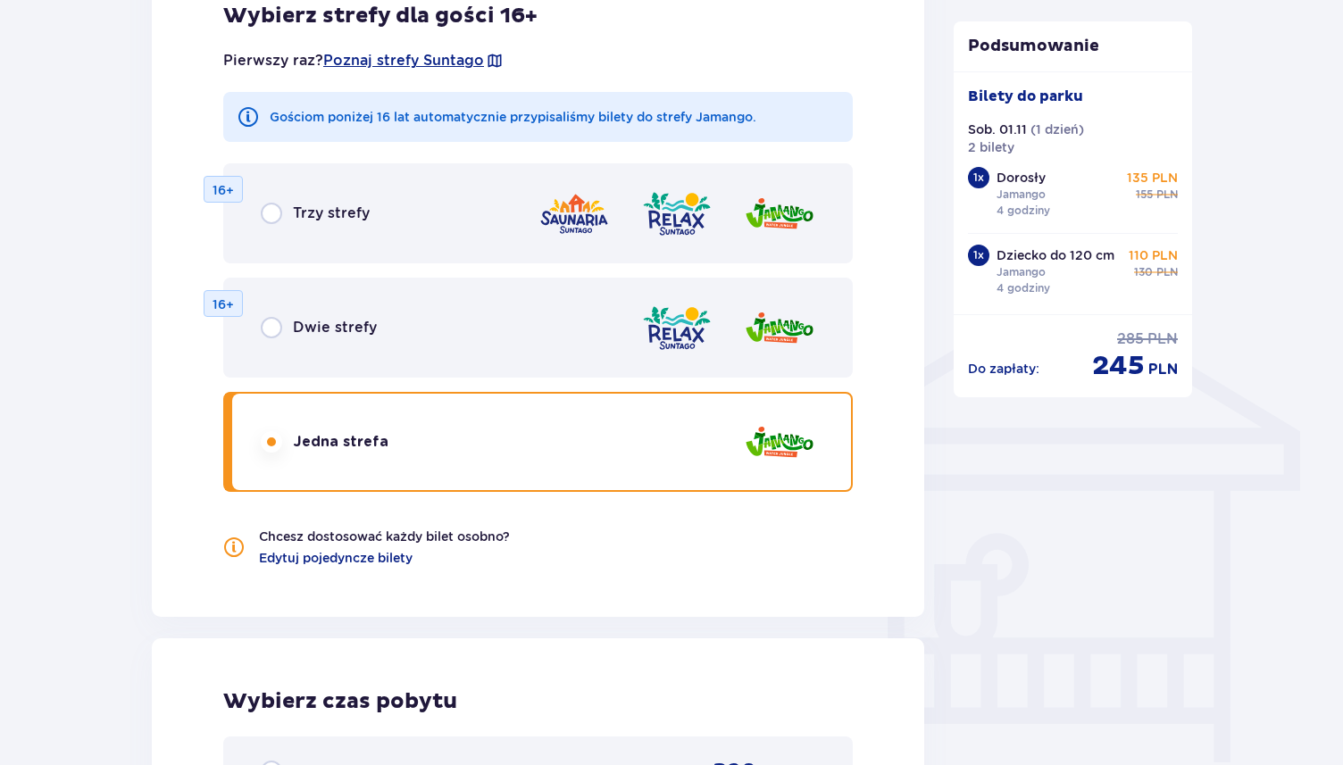
scroll to position [1308, 0]
